Goal: Task Accomplishment & Management: Manage account settings

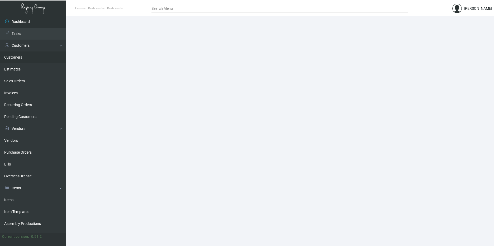
click at [26, 59] on link "Customers" at bounding box center [33, 57] width 66 height 12
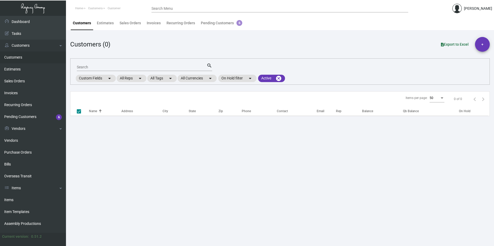
checkbox input "false"
click at [125, 63] on div "Search" at bounding box center [141, 67] width 128 height 8
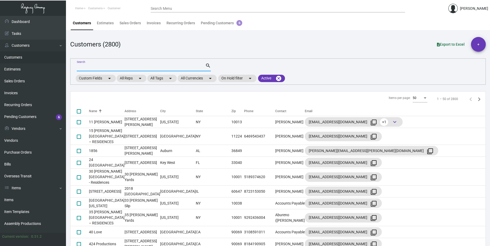
click at [124, 65] on input "Search" at bounding box center [141, 67] width 128 height 4
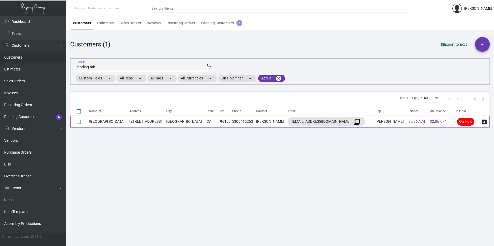
type input "landing tah"
click at [166, 120] on td "[STREET_ADDRESS]" at bounding box center [147, 122] width 37 height 12
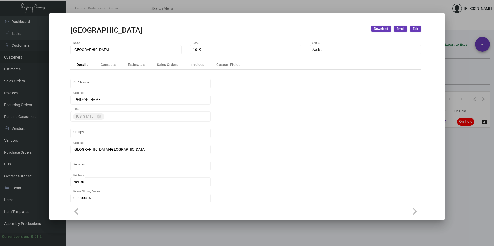
click at [188, 60] on div "Details Contacts Estimates Sales Orders Invoices Custom Fields" at bounding box center [245, 64] width 350 height 9
click at [190, 65] on div "Invoices" at bounding box center [197, 65] width 14 height 6
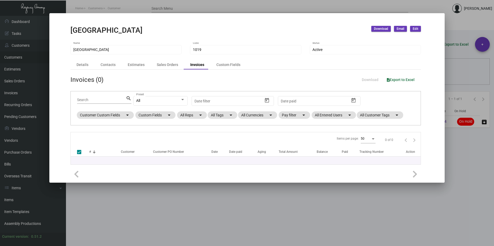
checkbox input "false"
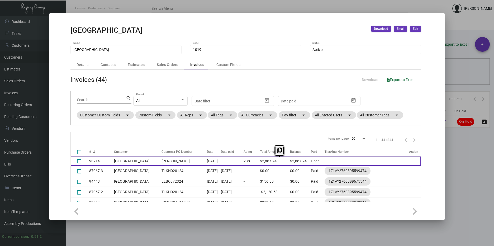
drag, startPoint x: 292, startPoint y: 161, endPoint x: 271, endPoint y: 161, distance: 20.1
click at [271, 161] on td "$2,867.74" at bounding box center [275, 160] width 30 height 9
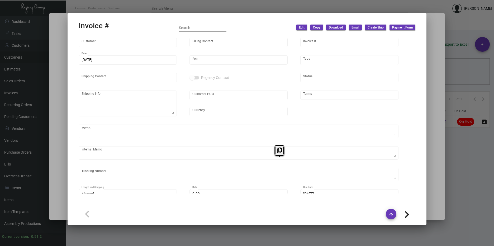
copy td "$2,867.74"
type input "[GEOGRAPHIC_DATA]"
type input "[PERSON_NAME]"
type input "93714"
type input "[DATE]"
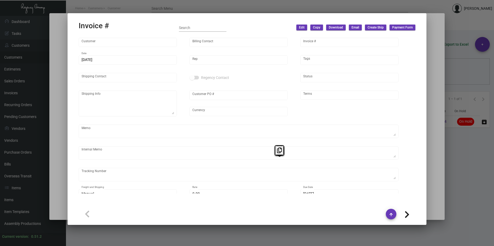
type input "[PERSON_NAME]"
type textarea "[GEOGRAPHIC_DATA] - [PERSON_NAME] [STREET_ADDRESS]"
type input "[PERSON_NAME]"
type input "United States Dollar $"
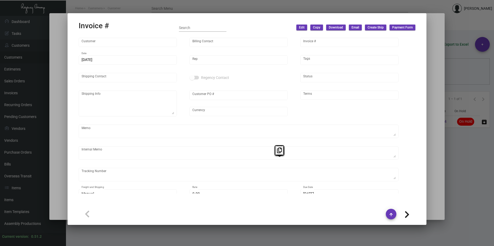
type input "Net 30"
type textarea "TO BE DISPOSED"
type input "$ 0.00"
type input "[DATE]"
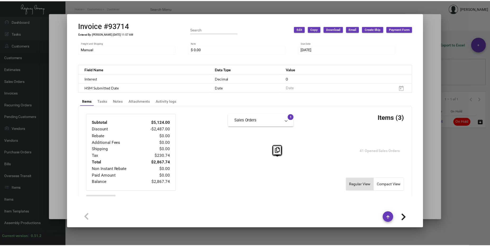
scroll to position [185, 0]
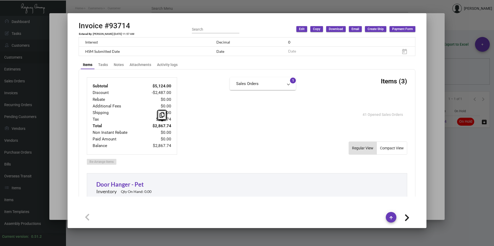
drag, startPoint x: 171, startPoint y: 125, endPoint x: 153, endPoint y: 124, distance: 18.8
click at [153, 124] on div "Subtotal $5,124.00 Discount -$2,487.00 Rebate $0.00 Additional Fees $0.00 Shipp…" at bounding box center [132, 115] width 90 height 77
copy td "$2,867.74"
click at [436, 93] on div at bounding box center [247, 123] width 494 height 246
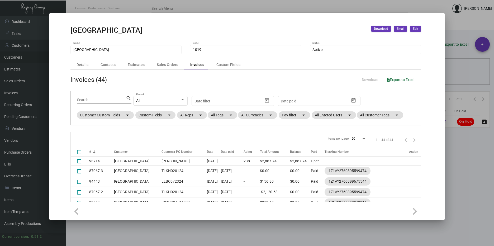
click at [470, 161] on div at bounding box center [247, 123] width 494 height 246
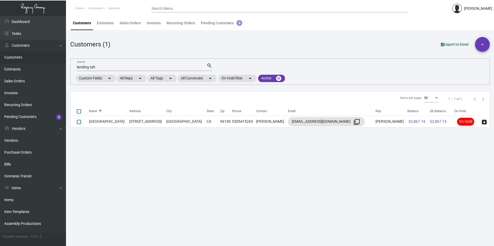
click at [119, 66] on input "landing tah" at bounding box center [142, 67] width 130 height 4
click at [119, 67] on input "landing tah" at bounding box center [142, 67] width 130 height 4
click at [120, 67] on input "landing tah" at bounding box center [142, 67] width 130 height 4
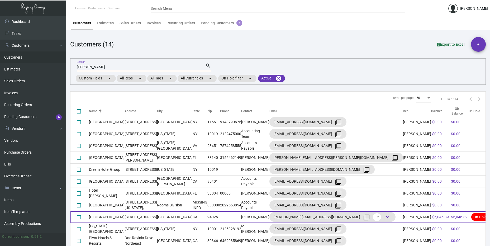
type input "[PERSON_NAME]"
click at [135, 216] on td "[STREET_ADDRESS]" at bounding box center [141, 217] width 32 height 12
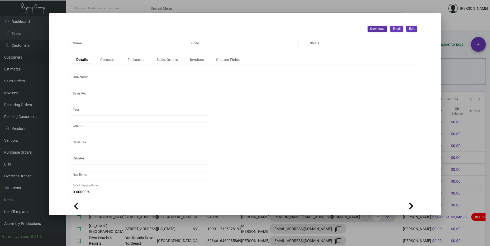
type input "[GEOGRAPHIC_DATA]"
type input "312"
type input "[PERSON_NAME]"
type input "[GEOGRAPHIC_DATA]-[GEOGRAPHIC_DATA]"
type input "Net 30"
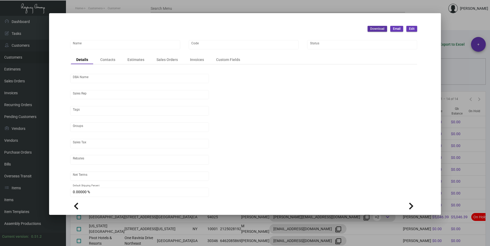
type input "United States Dollar $"
type input "$ 0.00"
checkbox input "true"
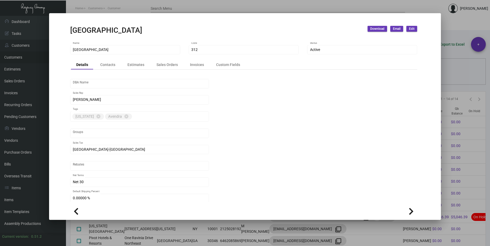
click at [470, 173] on div at bounding box center [245, 123] width 490 height 246
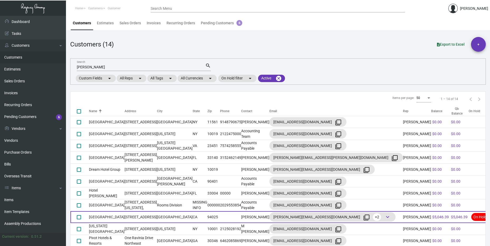
click at [207, 221] on td "CA" at bounding box center [200, 217] width 15 height 12
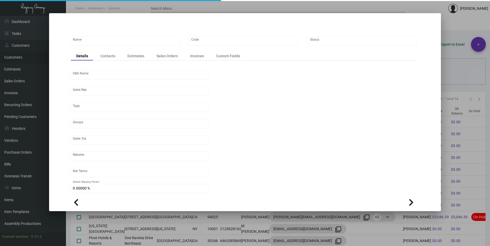
type input "[GEOGRAPHIC_DATA]"
type input "312"
type input "[PERSON_NAME]"
type input "[GEOGRAPHIC_DATA]-[GEOGRAPHIC_DATA]"
type input "Net 30"
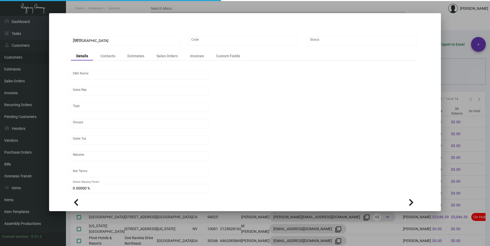
type input "United States Dollar $"
type input "$ 0.00"
checkbox input "true"
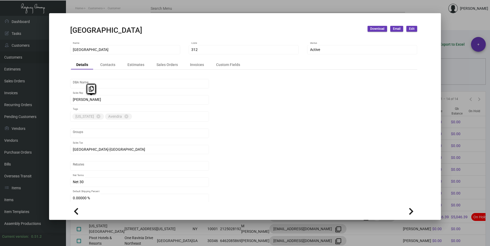
scroll to position [50, 0]
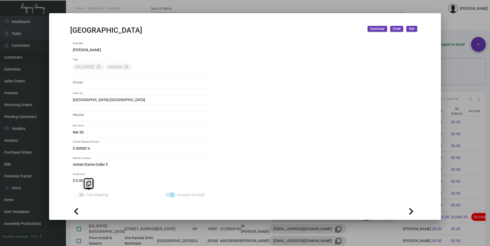
drag, startPoint x: 185, startPoint y: 96, endPoint x: 208, endPoint y: 211, distance: 117.6
click at [208, 211] on app-customer-details-dialog "Nia Hotel Download Email Edit Nia Hotel Name 312 Code Active Status Details Con…" at bounding box center [243, 123] width 347 height 194
click at [172, 121] on div "Rebates" at bounding box center [139, 118] width 139 height 15
drag, startPoint x: 172, startPoint y: 121, endPoint x: 123, endPoint y: 80, distance: 63.9
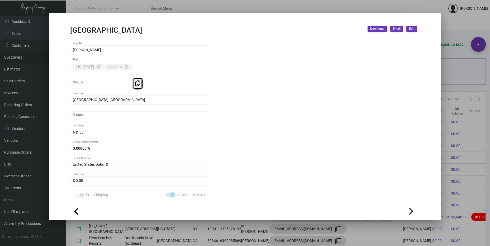
click at [123, 80] on div "DBA Name [PERSON_NAME] Sales Rep [US_STATE] cancel Avendra cancel Tags Groups […" at bounding box center [139, 115] width 139 height 174
drag, startPoint x: 123, startPoint y: 80, endPoint x: 115, endPoint y: 92, distance: 13.9
click at [116, 92] on div "Groups" at bounding box center [139, 86] width 139 height 15
click at [97, 119] on div at bounding box center [139, 116] width 135 height 6
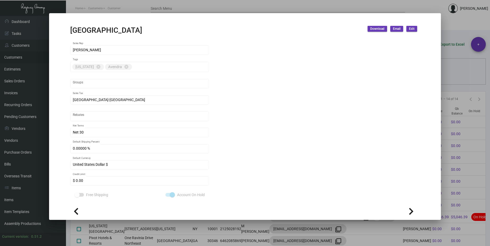
click at [97, 119] on div at bounding box center [139, 116] width 135 height 6
drag, startPoint x: 51, startPoint y: 90, endPoint x: 85, endPoint y: 204, distance: 119.0
click at [85, 204] on mat-dialog-container "Nia Hotel Download Email Edit Nia Hotel Name 312 Code Active Status Details Con…" at bounding box center [245, 116] width 392 height 207
drag, startPoint x: 85, startPoint y: 204, endPoint x: 62, endPoint y: 88, distance: 118.4
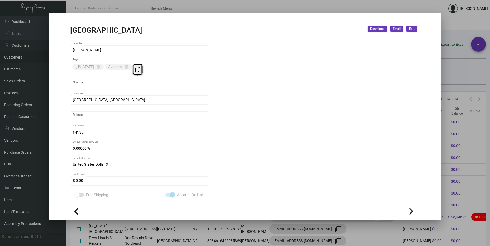
click at [64, 88] on div "Nia Hotel Name 312 Code Active Status Details Contacts Estimates Sales Orders I…" at bounding box center [244, 122] width 360 height 160
